Goal: Check status: Check status

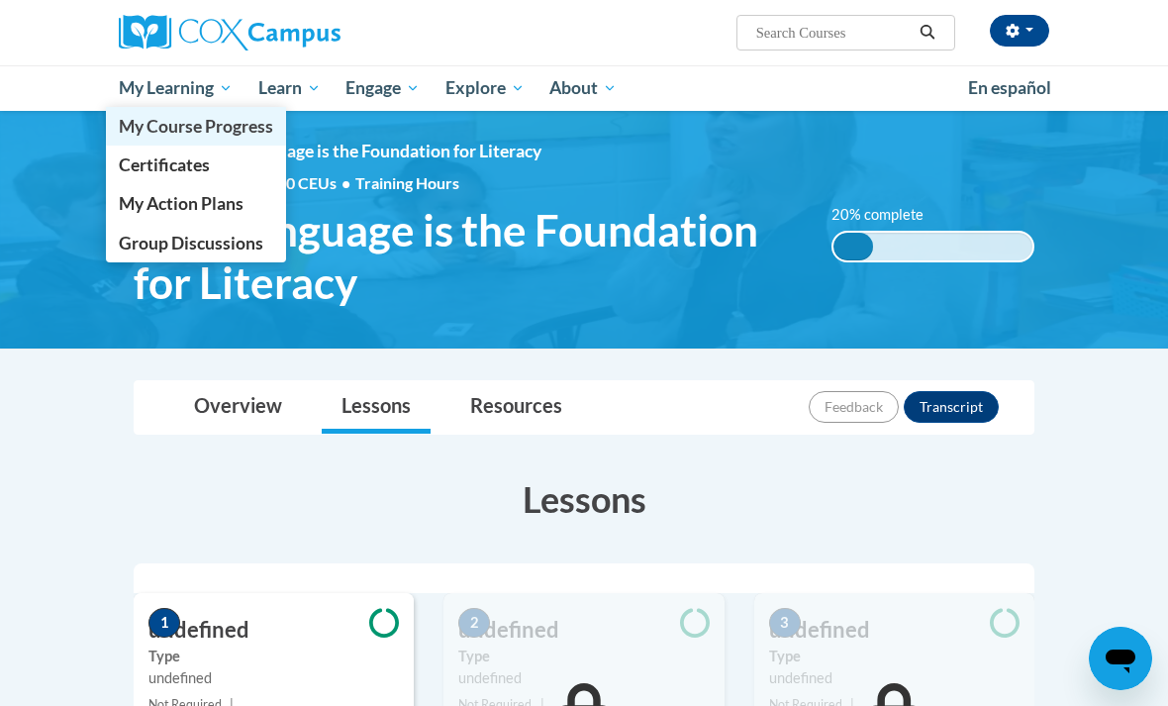
click at [147, 125] on span "My Course Progress" at bounding box center [196, 126] width 154 height 21
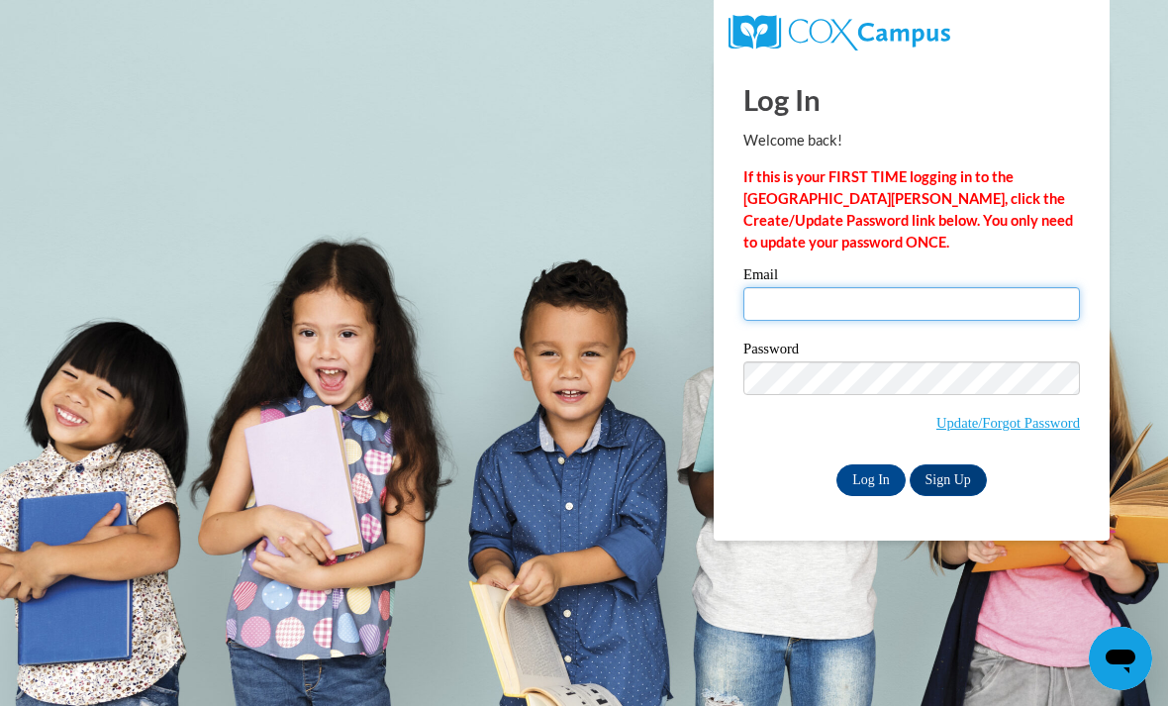
click at [796, 307] on input "Email" at bounding box center [911, 304] width 337 height 34
type input "sabrinazhunio404@gmail.com"
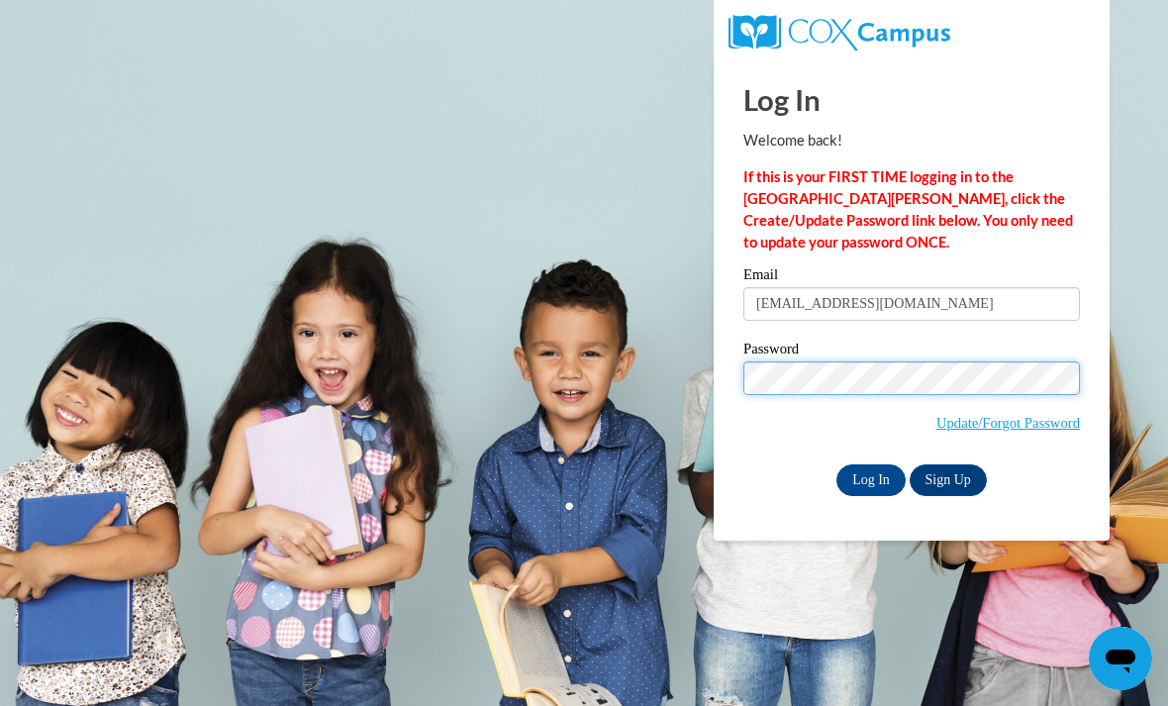
click at [871, 478] on input "Log In" at bounding box center [870, 480] width 69 height 32
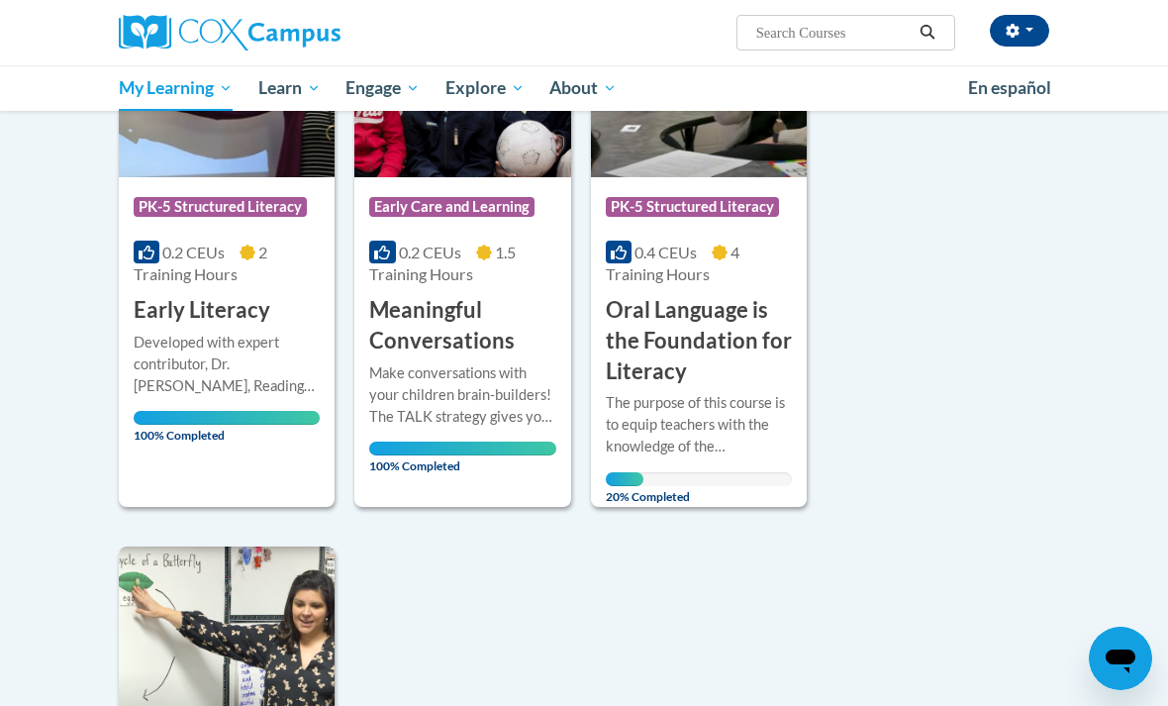
scroll to position [384, 0]
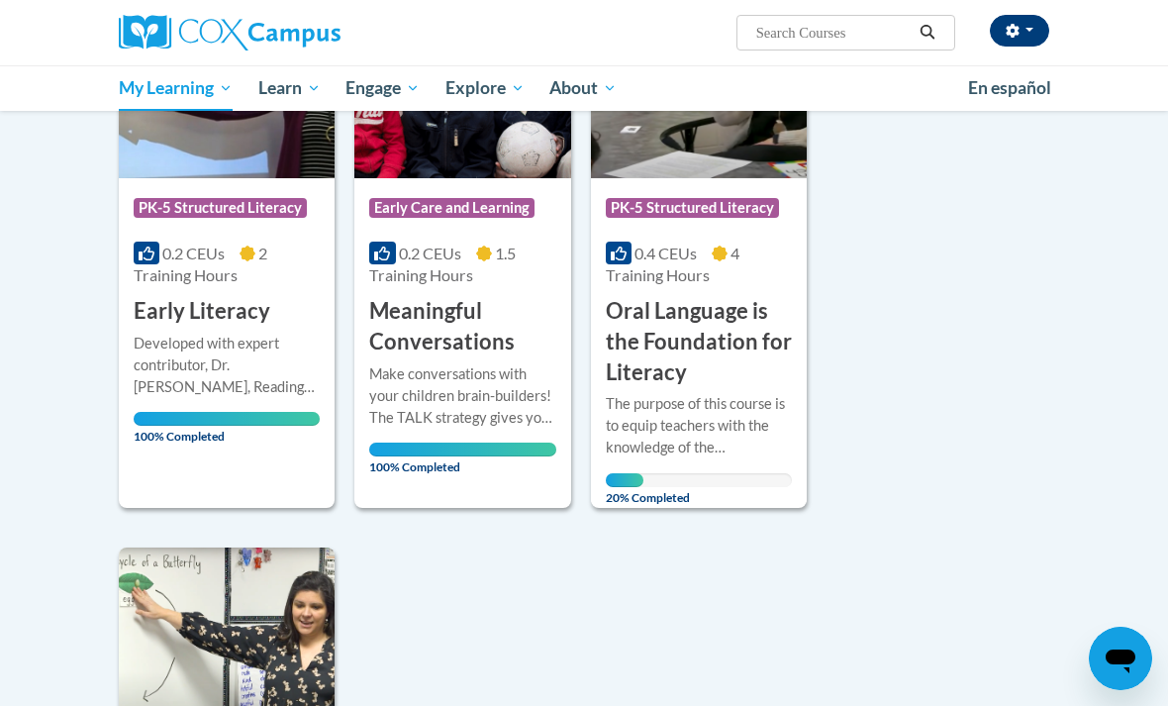
click at [1018, 31] on icon "button" at bounding box center [1012, 31] width 13 height 14
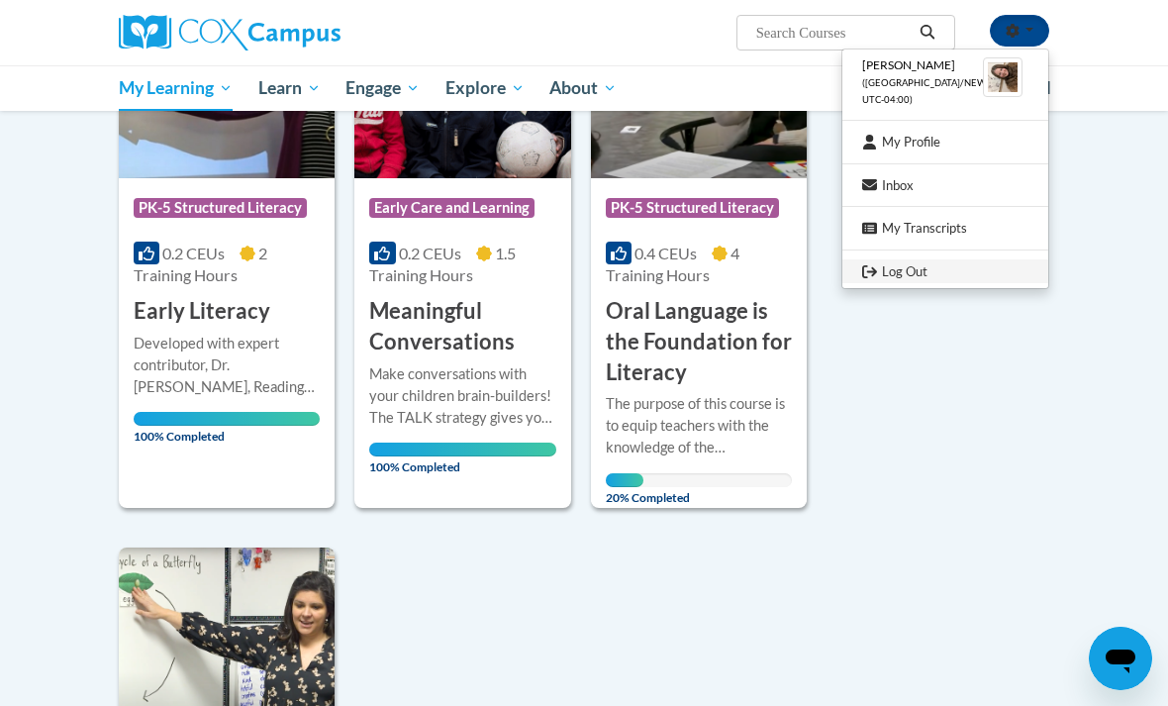
click at [911, 259] on link "Log Out" at bounding box center [945, 271] width 206 height 25
